Goal: Task Accomplishment & Management: Manage account settings

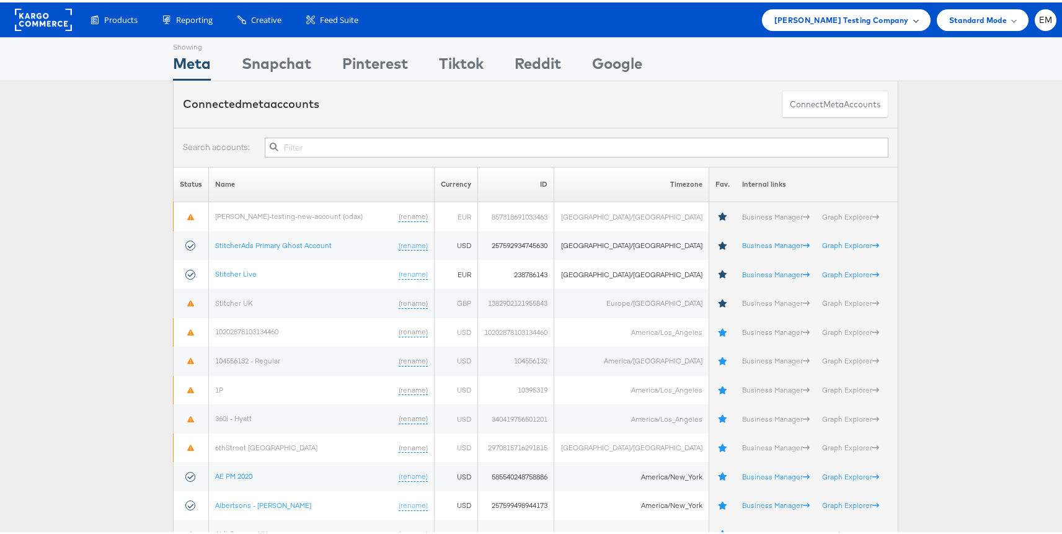
click at [855, 15] on span "Colin Clarke Testing Company" at bounding box center [841, 17] width 135 height 13
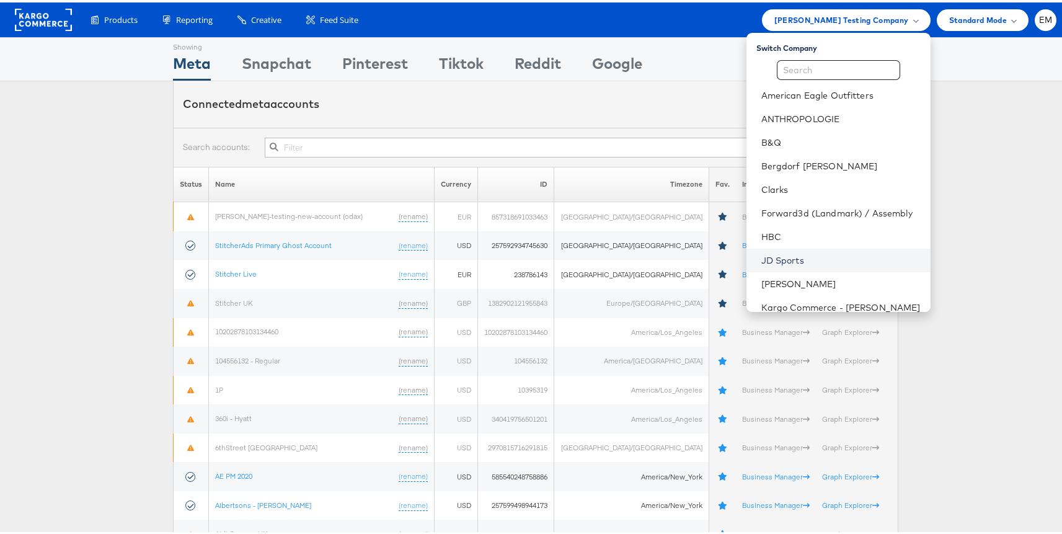
click at [769, 263] on link "JD Sports" at bounding box center [840, 258] width 159 height 12
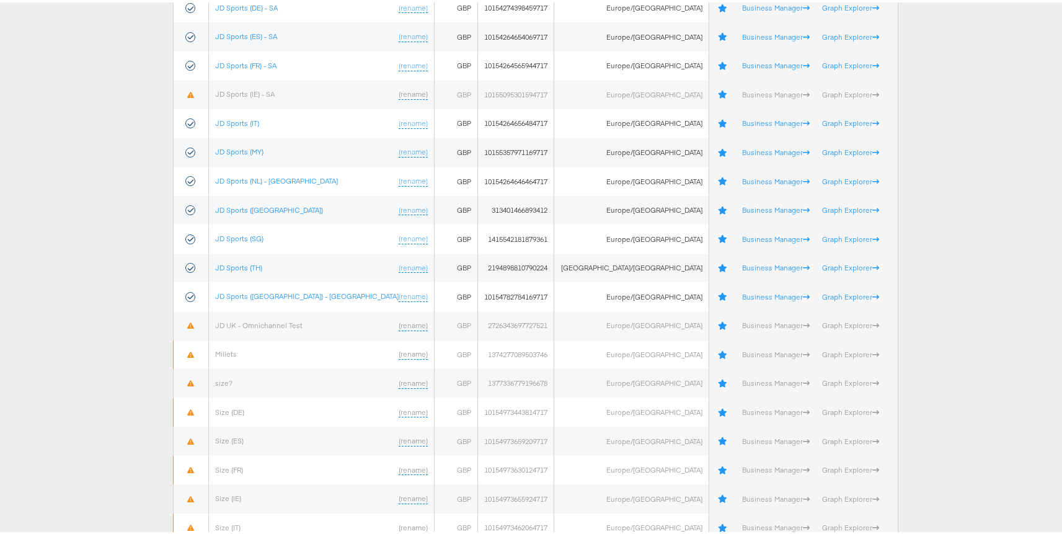
scroll to position [601, 0]
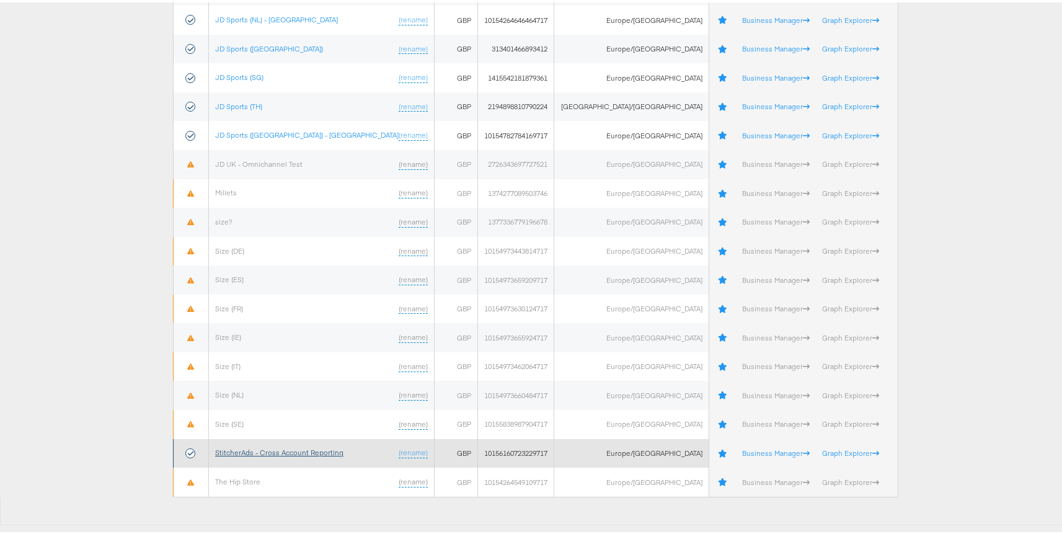
click at [302, 446] on link "StitcherAds - Cross Account Reporting" at bounding box center [279, 449] width 128 height 9
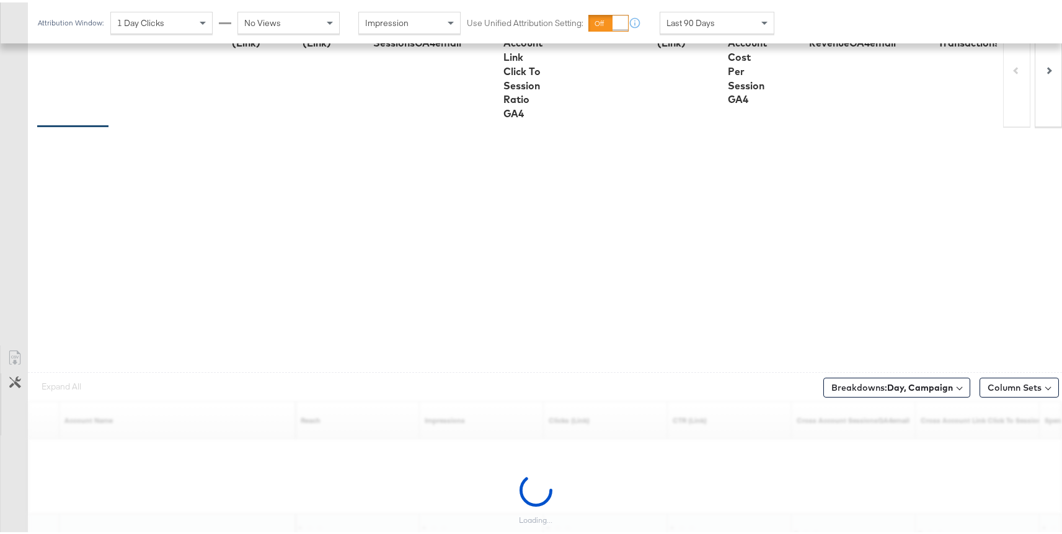
scroll to position [451, 0]
